Goal: Task Accomplishment & Management: Manage account settings

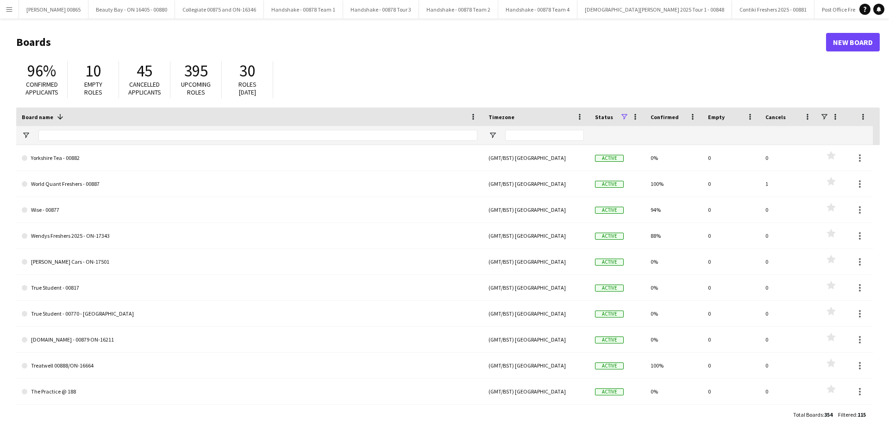
drag, startPoint x: 85, startPoint y: 127, endPoint x: 83, endPoint y: 134, distance: 7.2
click at [84, 132] on div at bounding box center [257, 135] width 439 height 19
click at [83, 134] on input "Board name Filter Input" at bounding box center [257, 135] width 439 height 11
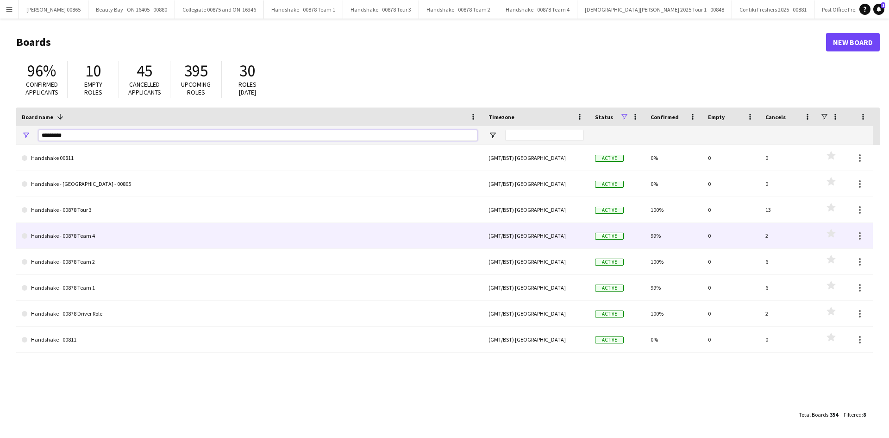
type input "*********"
click at [83, 236] on link "Handshake - 00878 Team 4" at bounding box center [250, 236] width 456 height 26
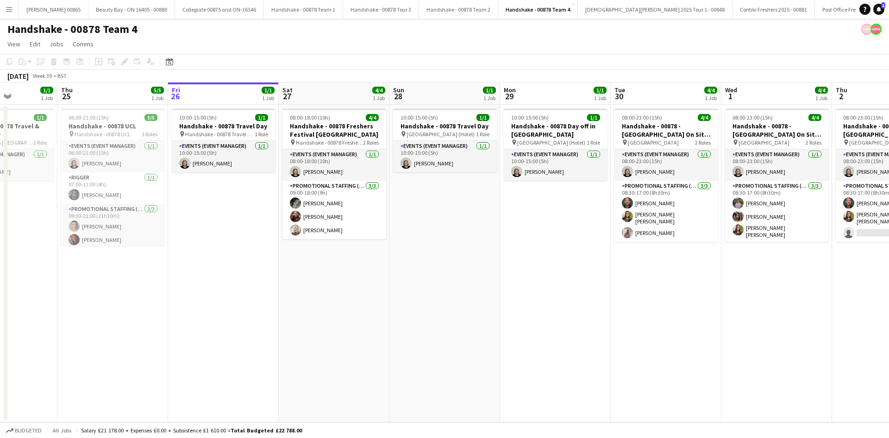
scroll to position [0, 274]
drag, startPoint x: 236, startPoint y: 282, endPoint x: 294, endPoint y: 294, distance: 59.0
click at [294, 294] on app-calendar-viewport "Mon 22 4/4 1 Job Tue 23 4/4 1 Job Wed 24 1/1 1 Job Thu 25 5/5 1 Job Fri 26 1/1 …" at bounding box center [444, 251] width 889 height 339
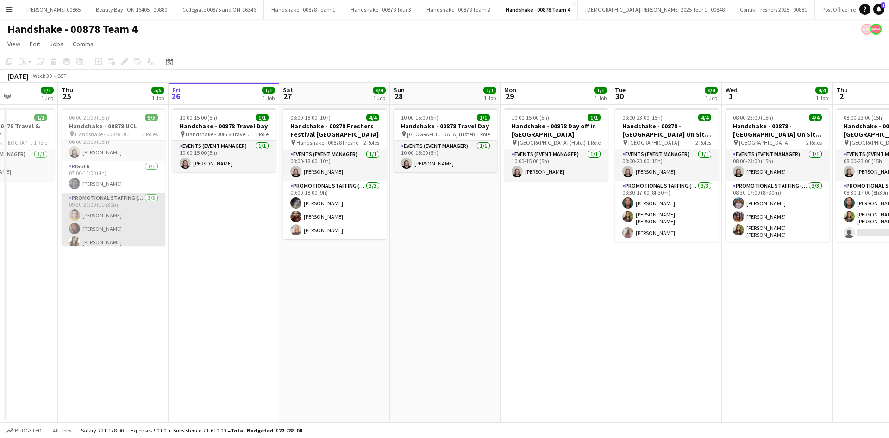
scroll to position [17, 0]
click at [127, 242] on app-card-role "Promotional Staffing (Brand Ambassadors) [DATE] 09:30-21:00 (11h30m) [PERSON_NA…" at bounding box center [114, 216] width 104 height 58
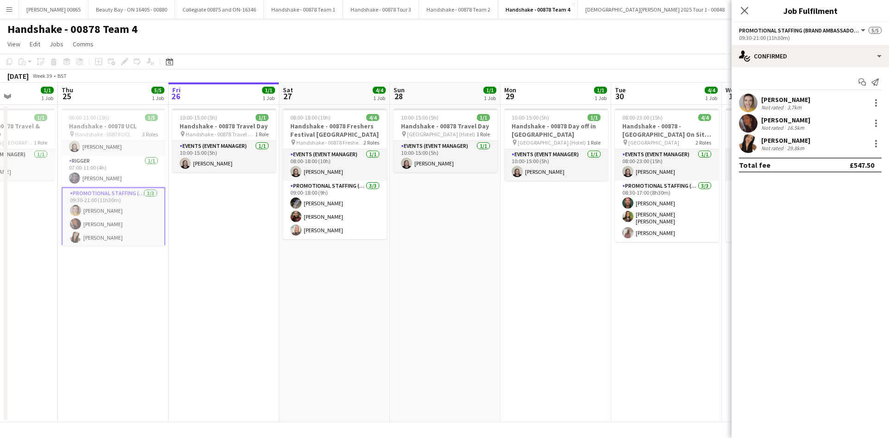
click at [786, 141] on div "[PERSON_NAME]" at bounding box center [785, 140] width 49 height 8
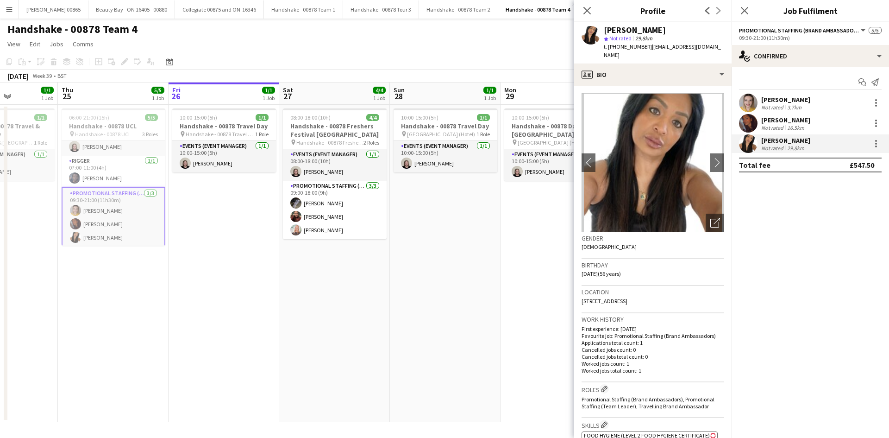
click at [787, 122] on div "[PERSON_NAME]" at bounding box center [785, 120] width 49 height 8
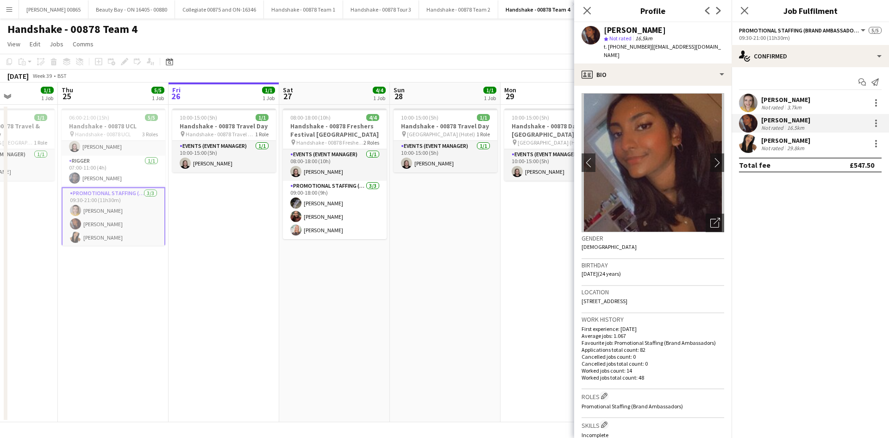
click at [787, 102] on div "[PERSON_NAME]" at bounding box center [785, 99] width 49 height 8
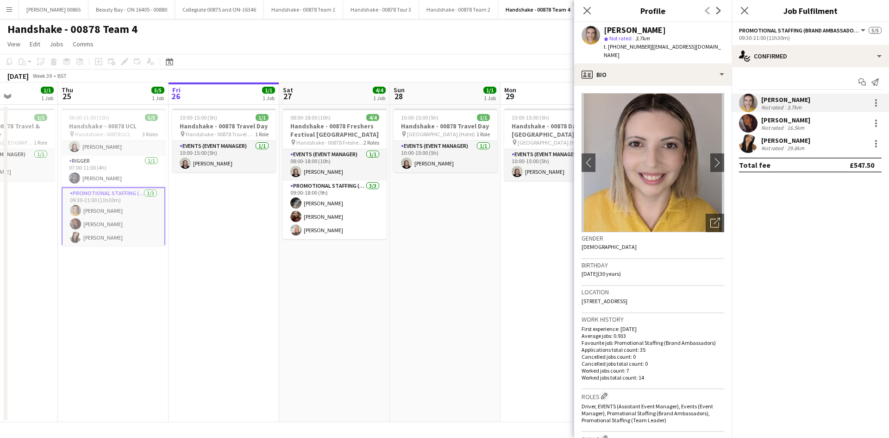
click at [774, 103] on div "[PERSON_NAME]" at bounding box center [785, 99] width 49 height 8
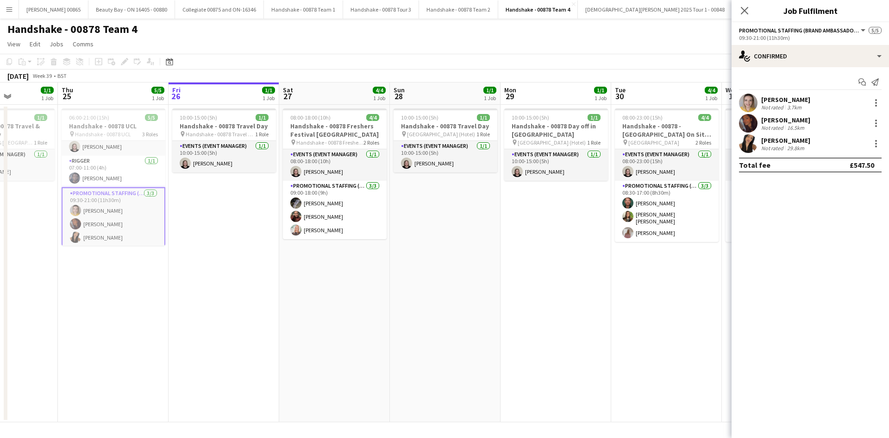
click at [776, 122] on div "[PERSON_NAME]" at bounding box center [785, 120] width 49 height 8
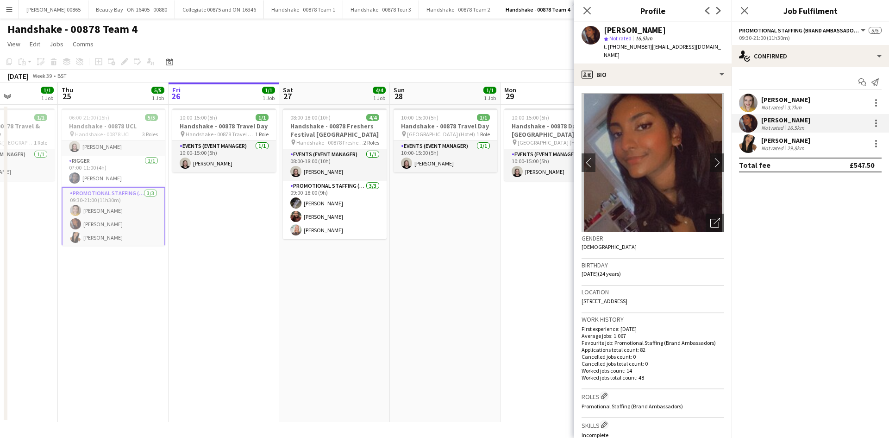
click at [776, 98] on div "[PERSON_NAME]" at bounding box center [785, 99] width 49 height 8
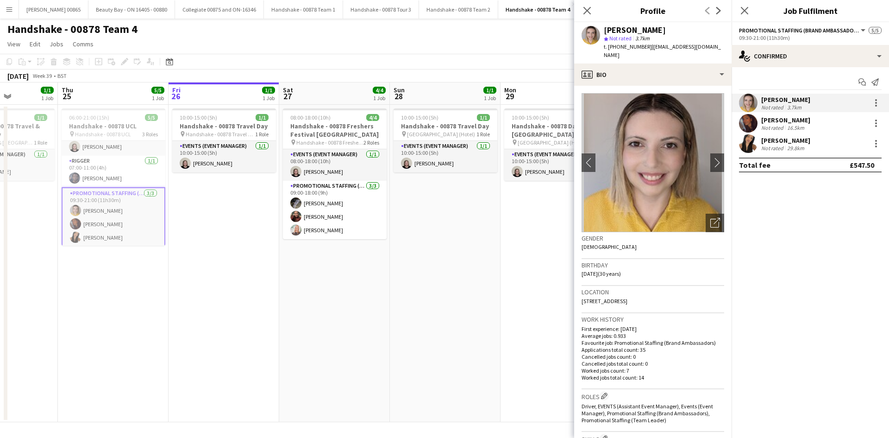
click at [779, 143] on div "[PERSON_NAME]" at bounding box center [785, 140] width 49 height 8
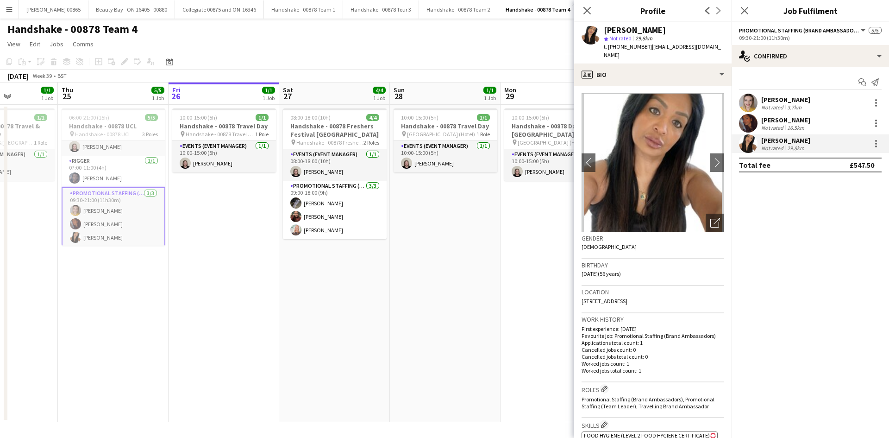
click at [777, 118] on div "[PERSON_NAME]" at bounding box center [785, 120] width 49 height 8
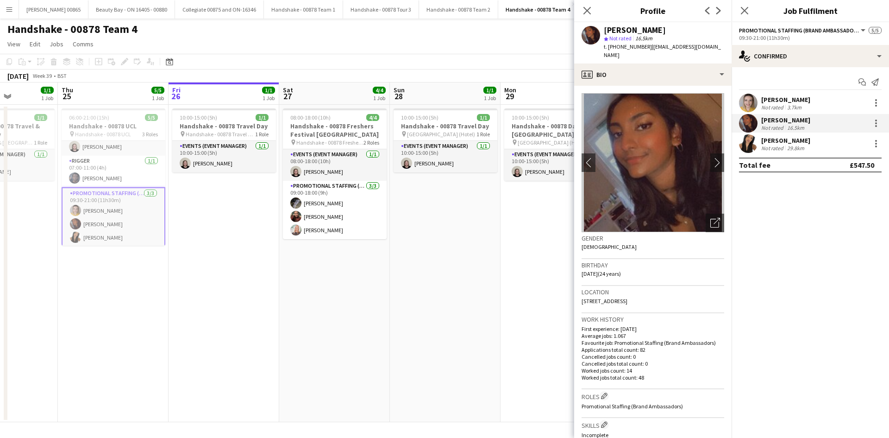
click at [777, 96] on div "[PERSON_NAME]" at bounding box center [785, 99] width 49 height 8
